Goal: Find specific page/section: Find specific page/section

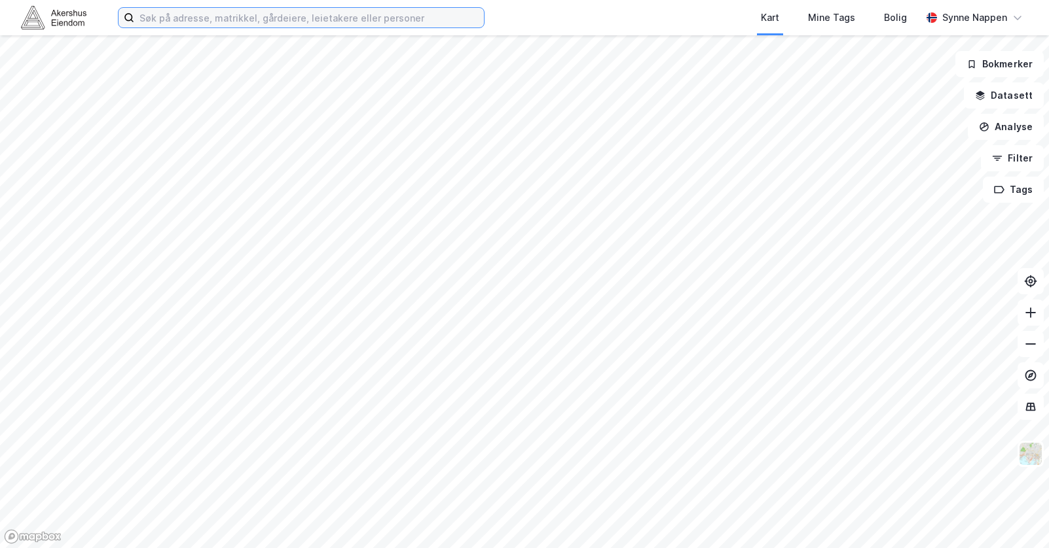
click at [228, 23] on input at bounding box center [309, 18] width 350 height 20
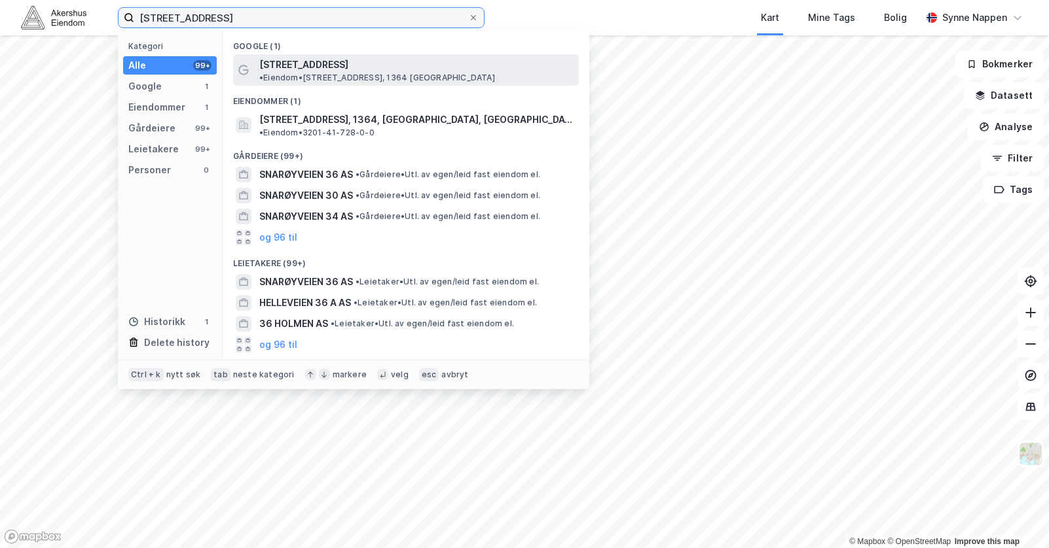
type input "[STREET_ADDRESS]"
